Goal: Transaction & Acquisition: Purchase product/service

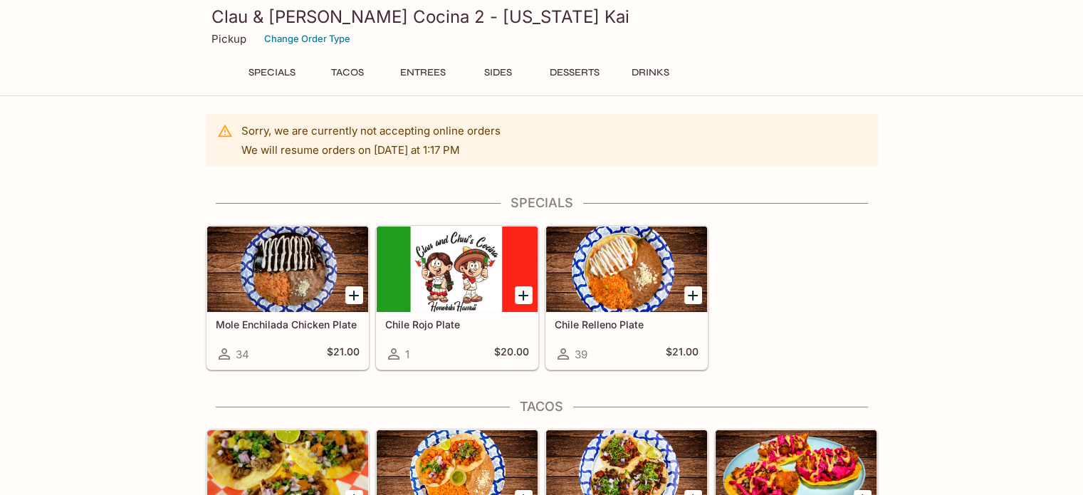
scroll to position [71, 0]
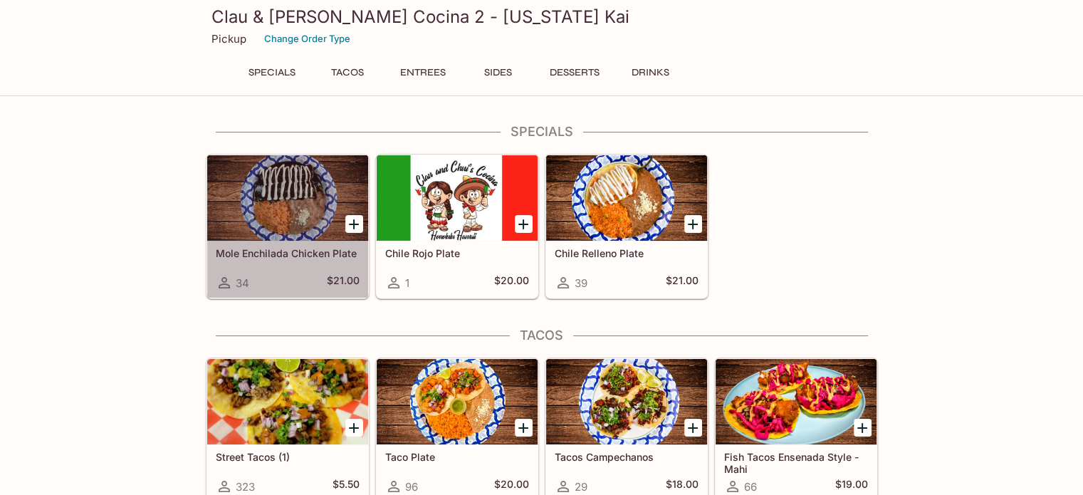
click at [313, 207] on div at bounding box center [287, 197] width 161 height 85
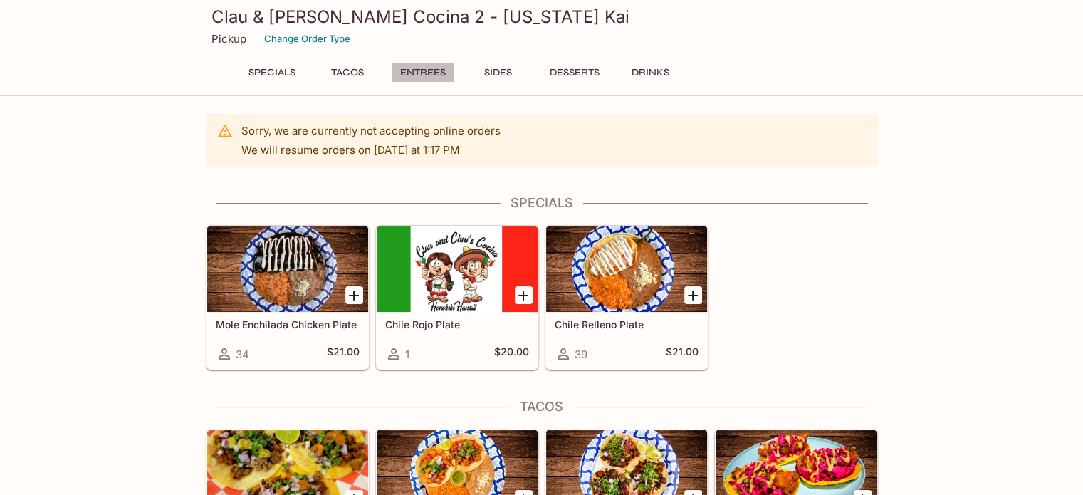
click at [425, 82] on button "Entrees" at bounding box center [423, 73] width 64 height 20
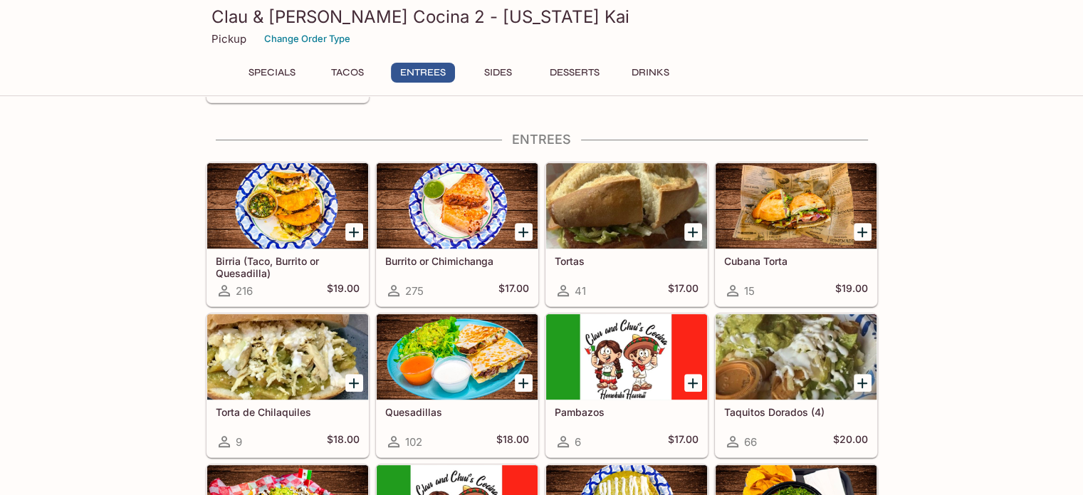
scroll to position [630, 0]
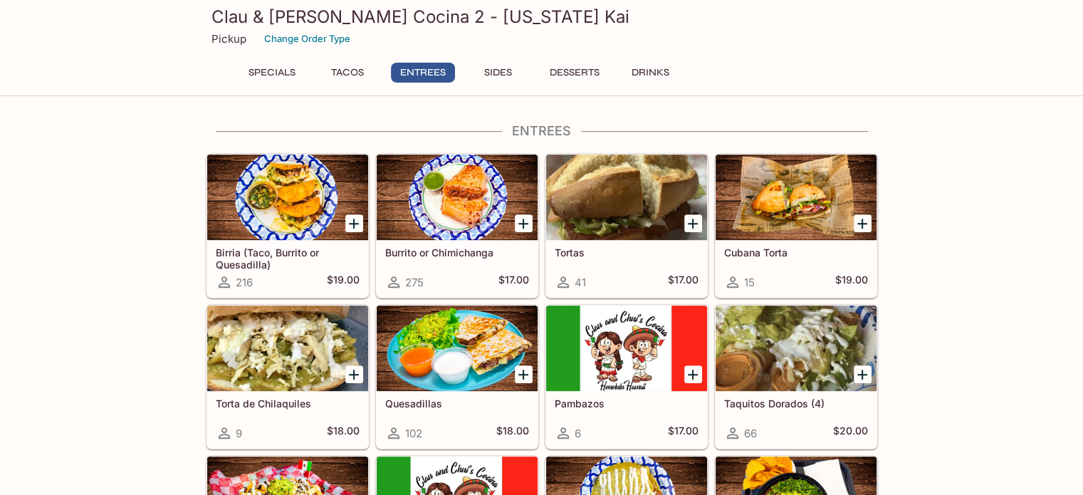
click at [485, 186] on div at bounding box center [457, 197] width 161 height 85
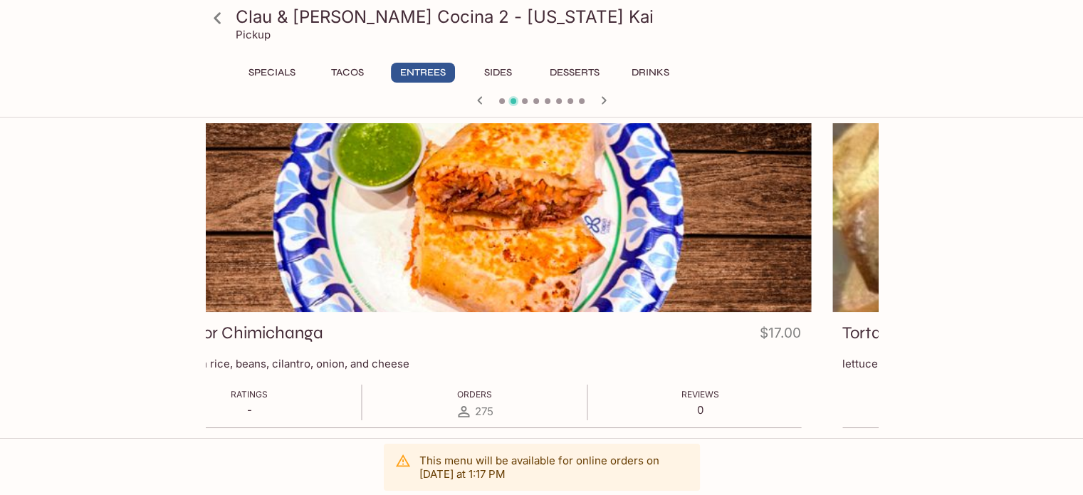
click at [336, 325] on div "Burrito or Chimichanga $17.00" at bounding box center [475, 336] width 652 height 28
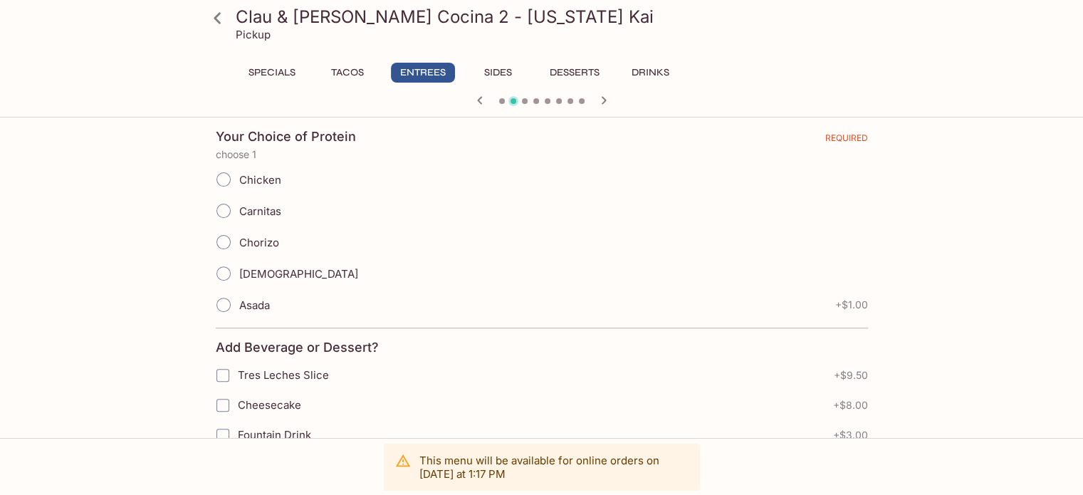
scroll to position [142, 0]
